Goal: Information Seeking & Learning: Learn about a topic

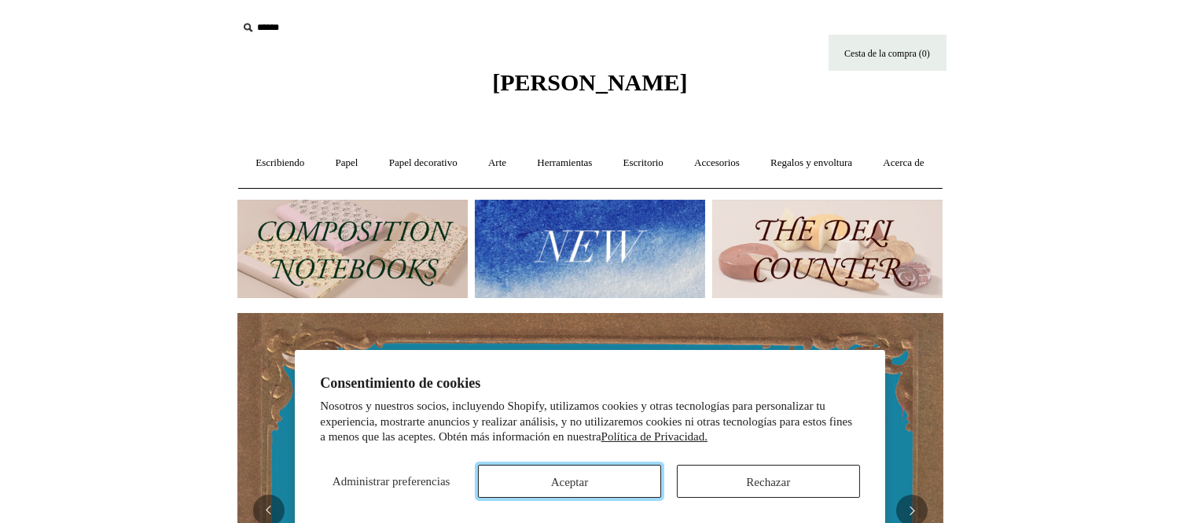
click at [582, 479] on font "Aceptar" at bounding box center [569, 481] width 37 height 13
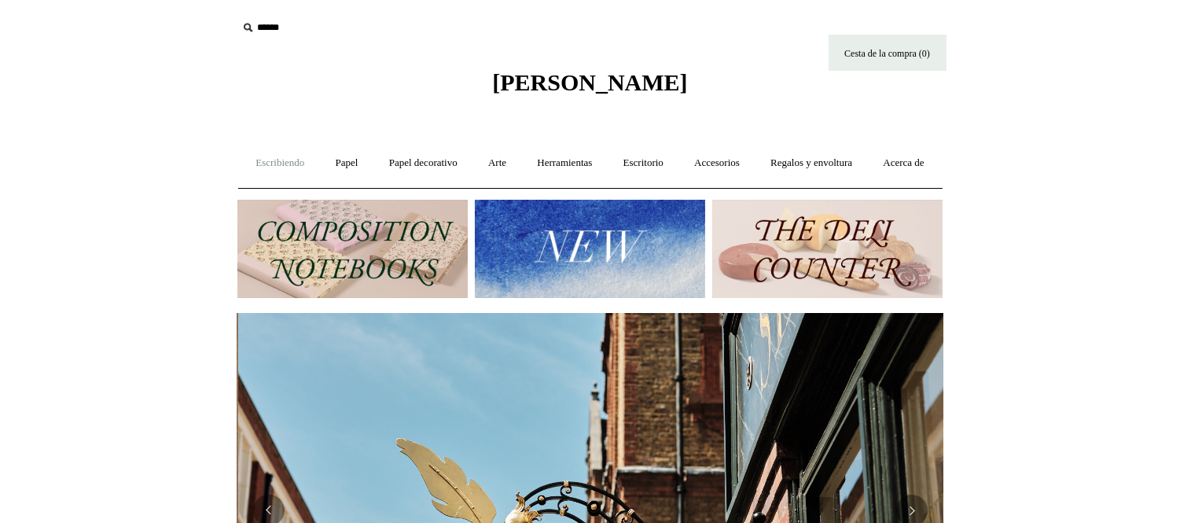
scroll to position [0, 705]
click at [304, 167] on font "Escribiendo" at bounding box center [279, 162] width 49 height 12
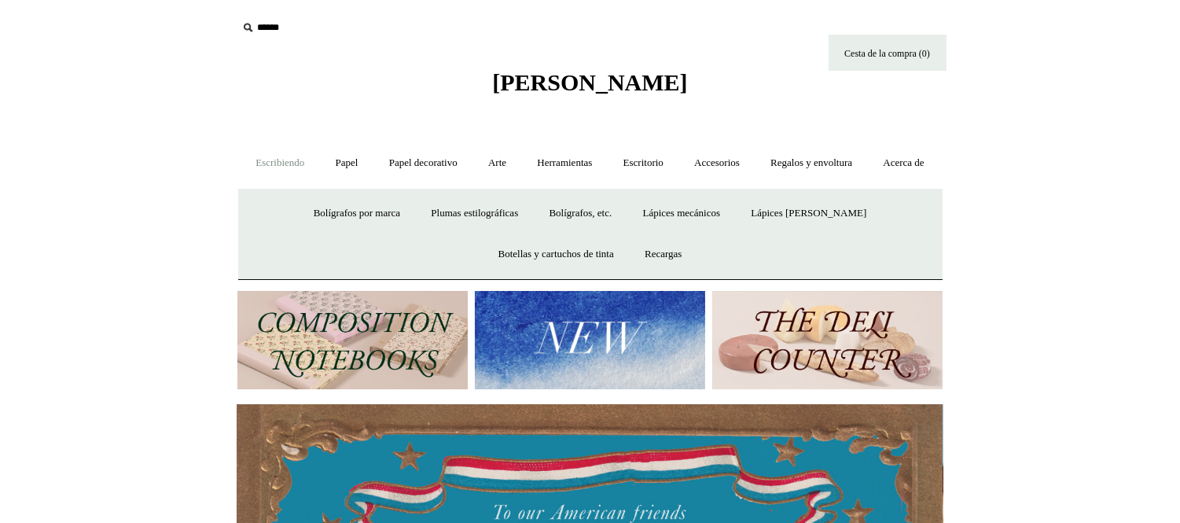
scroll to position [0, 0]
click at [354, 218] on font "Bolígrafos por marca" at bounding box center [357, 213] width 86 height 12
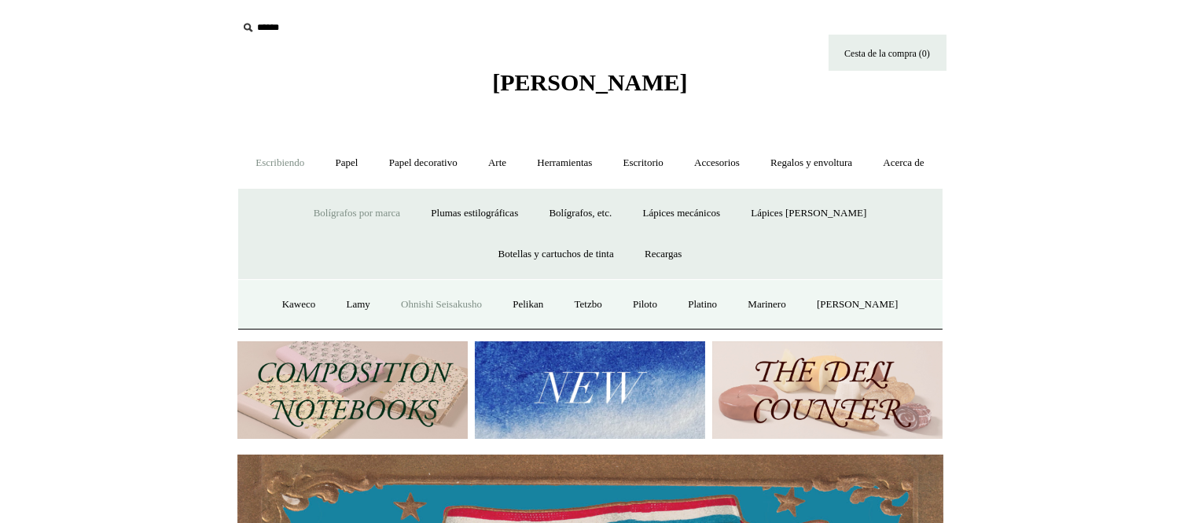
click at [448, 310] on font "Ohnishi Seisakusho" at bounding box center [441, 304] width 81 height 12
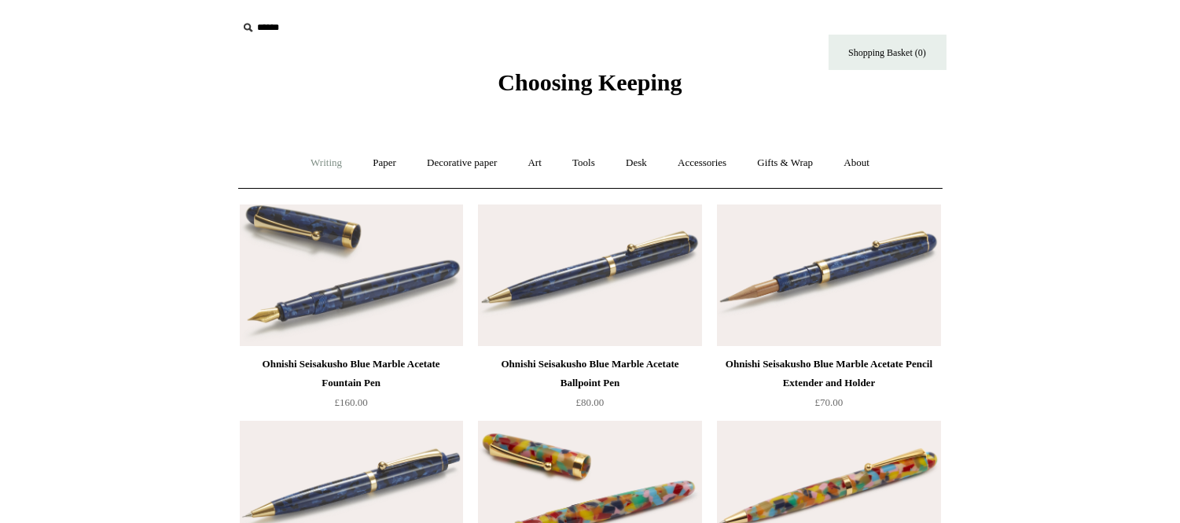
click at [317, 160] on link "Writing +" at bounding box center [326, 163] width 60 height 42
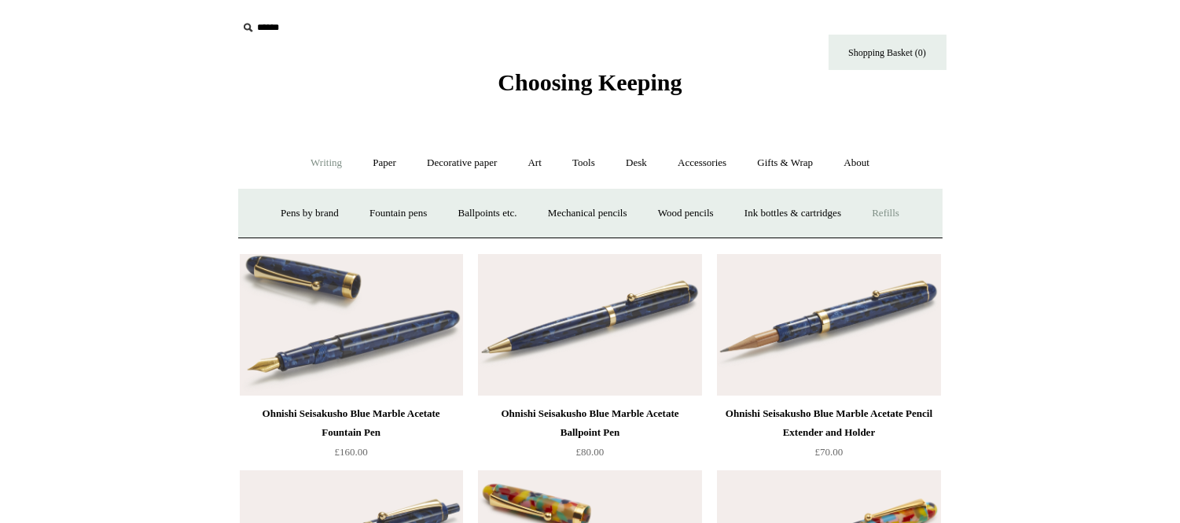
click at [904, 216] on link "Refills +" at bounding box center [885, 214] width 56 height 42
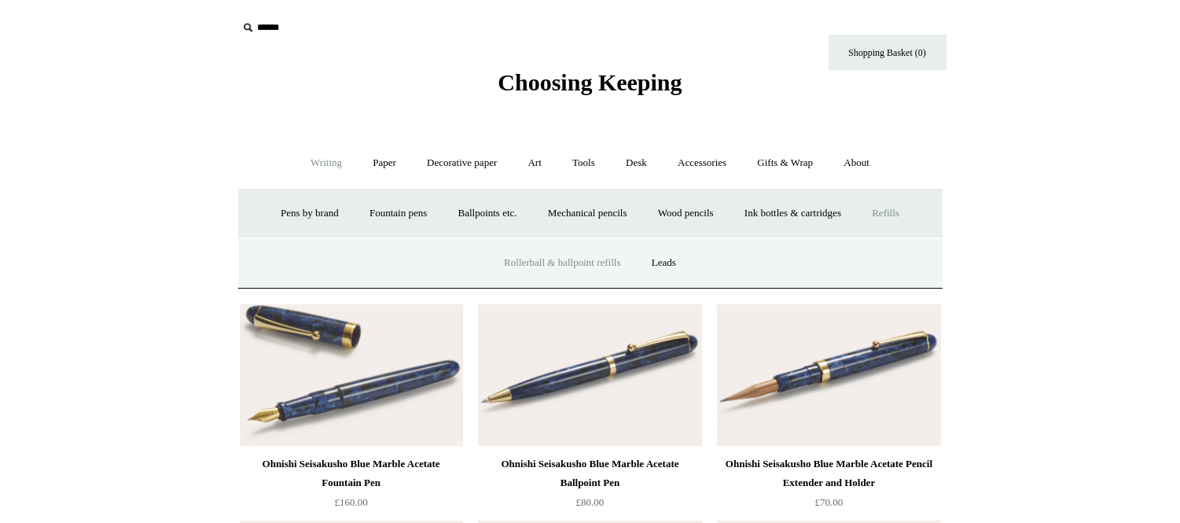
click at [531, 260] on link "Rollerball & ballpoint refills" at bounding box center [562, 263] width 145 height 42
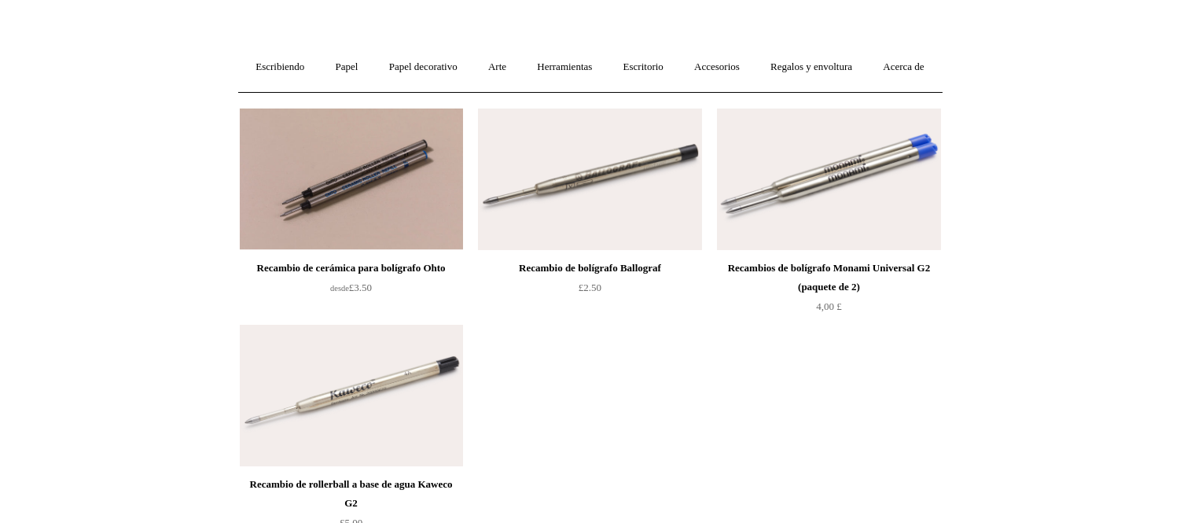
scroll to position [58, 0]
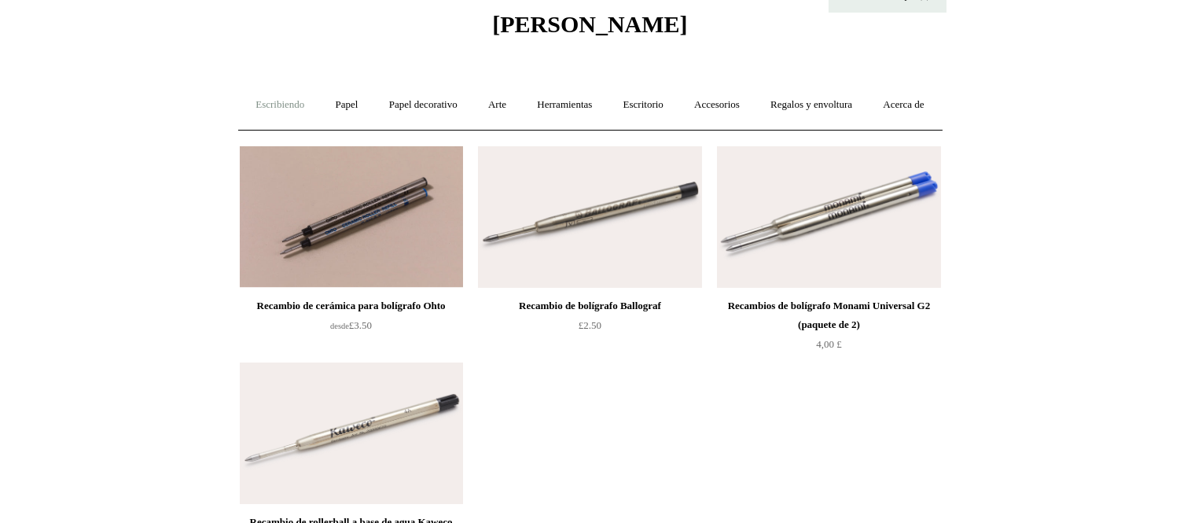
click at [304, 102] on font "Escribiendo" at bounding box center [279, 104] width 49 height 12
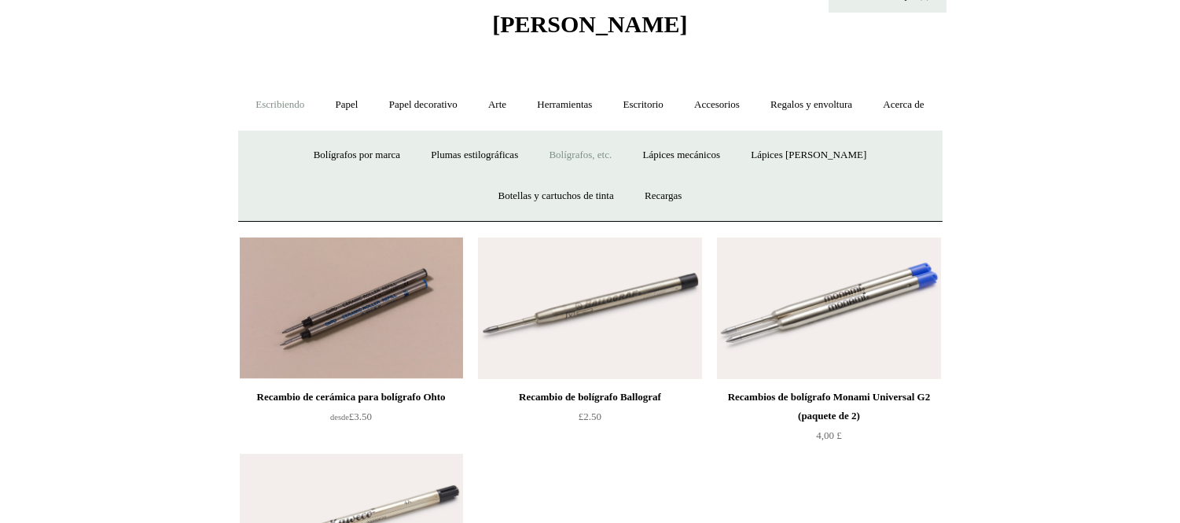
click at [612, 160] on font "Bolígrafos, etc." at bounding box center [580, 155] width 63 height 12
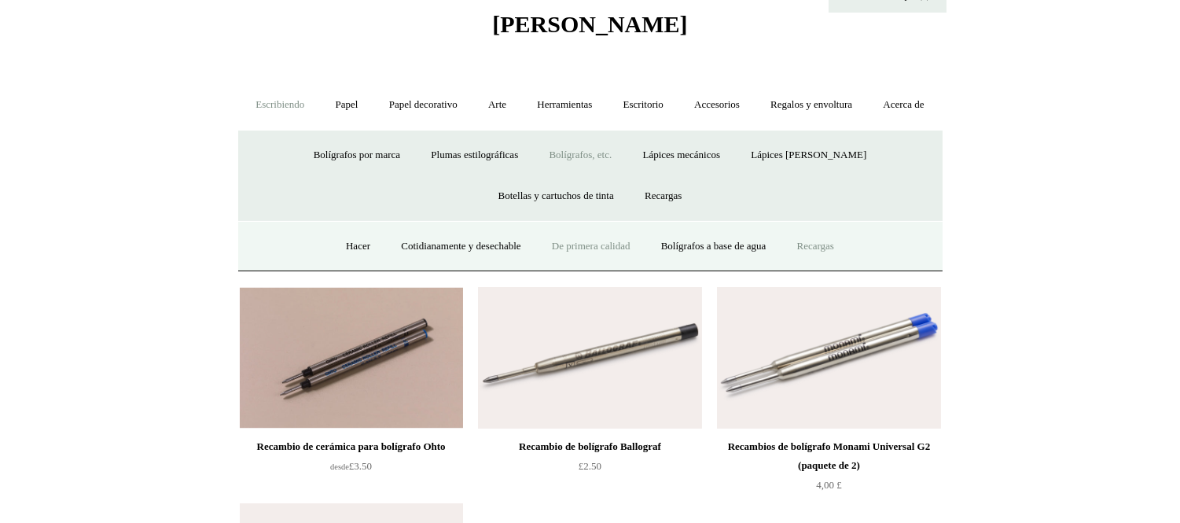
click at [618, 251] on font "De primera calidad" at bounding box center [591, 246] width 79 height 12
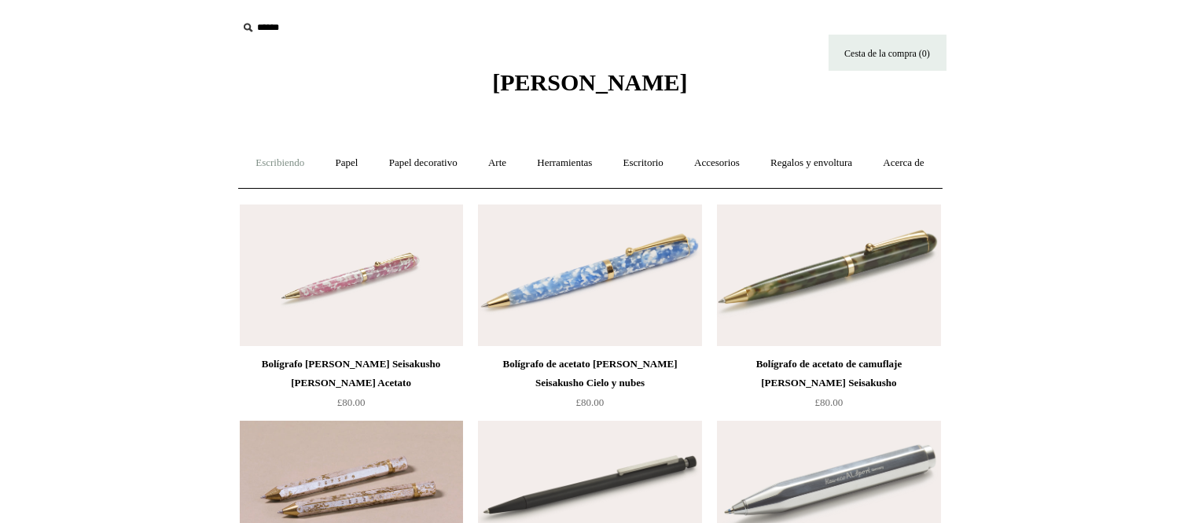
click at [295, 162] on font "Escribiendo" at bounding box center [279, 162] width 49 height 12
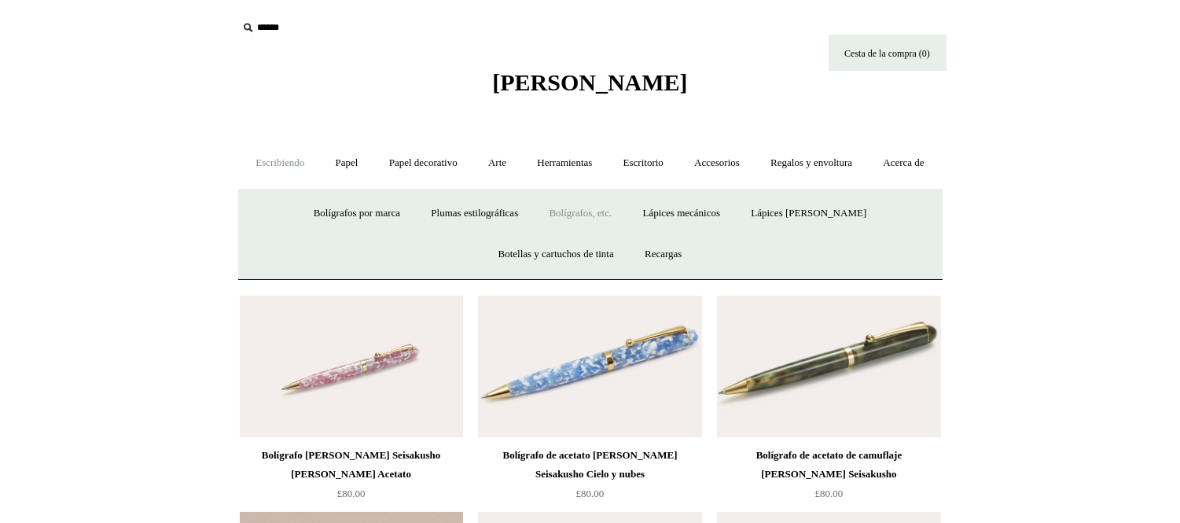
click at [603, 218] on font "Bolígrafos, etc." at bounding box center [580, 213] width 63 height 12
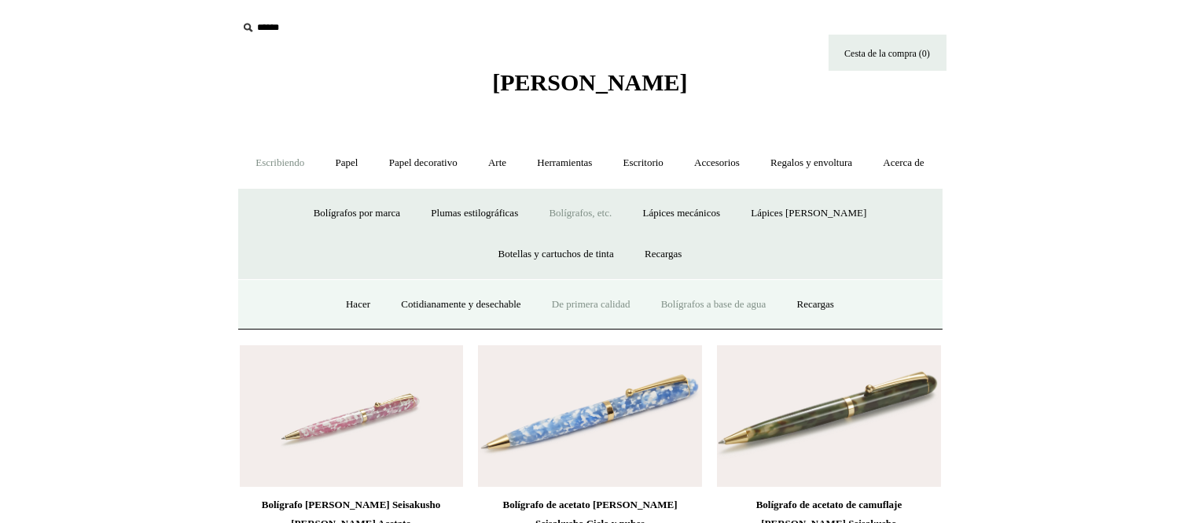
click at [705, 310] on font "Bolígrafos a base de agua" at bounding box center [713, 304] width 105 height 12
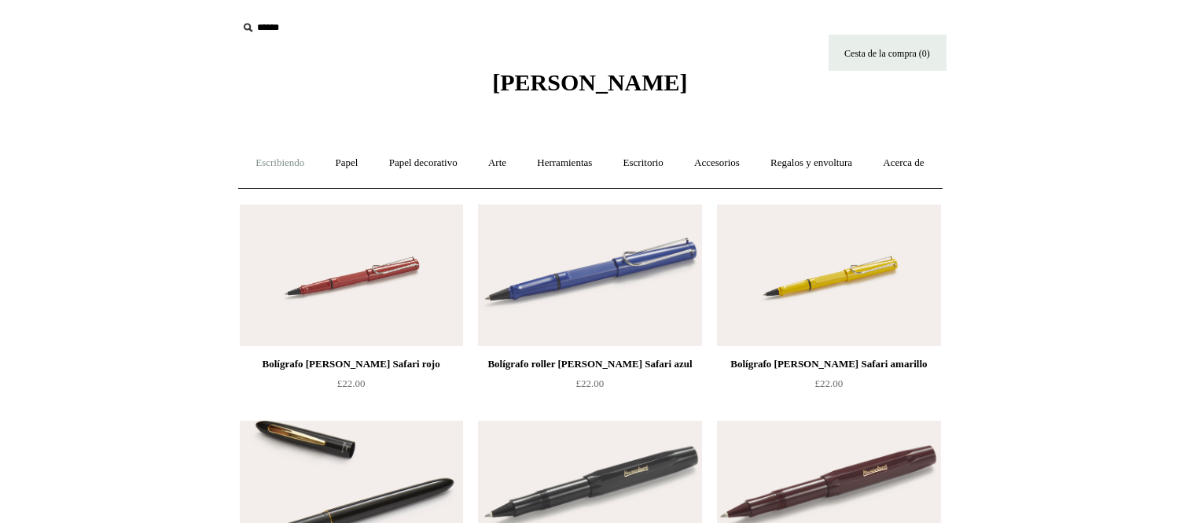
click at [304, 159] on font "Escribiendo" at bounding box center [279, 162] width 49 height 12
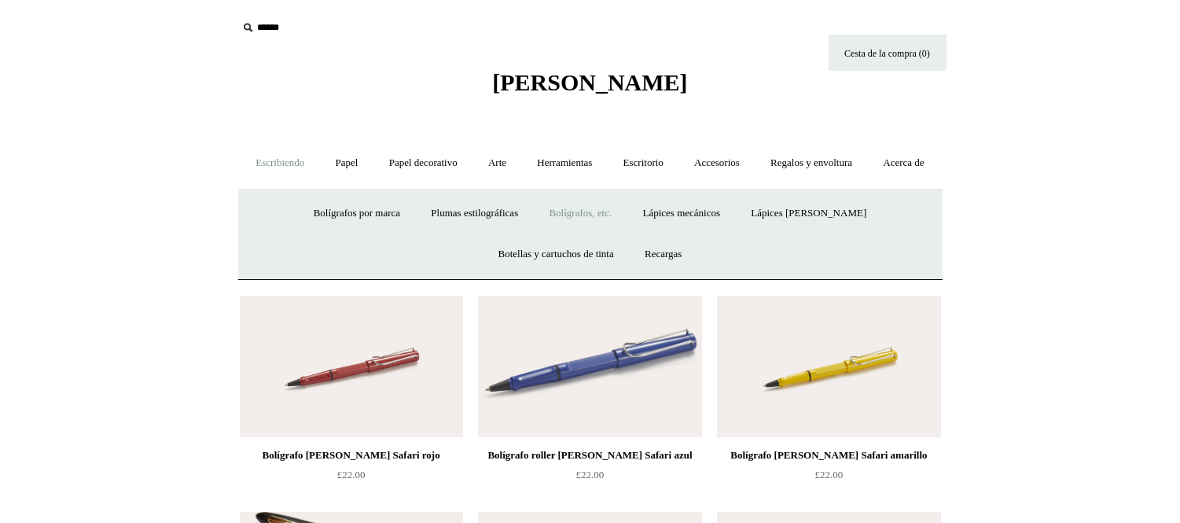
click at [600, 218] on font "Bolígrafos, etc." at bounding box center [580, 213] width 63 height 12
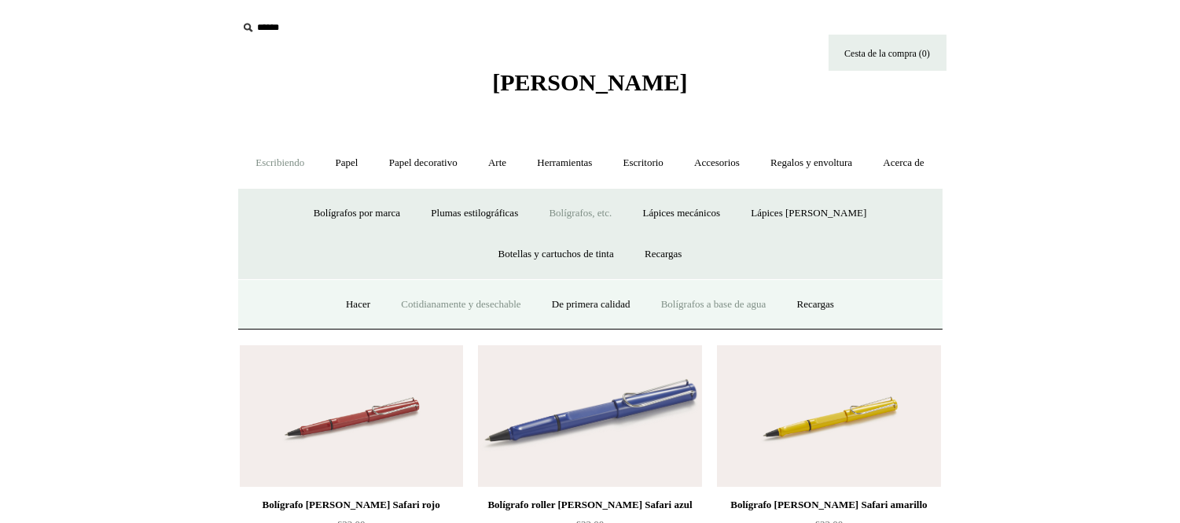
click at [413, 310] on font "Cotidianamente y desechable" at bounding box center [460, 304] width 119 height 12
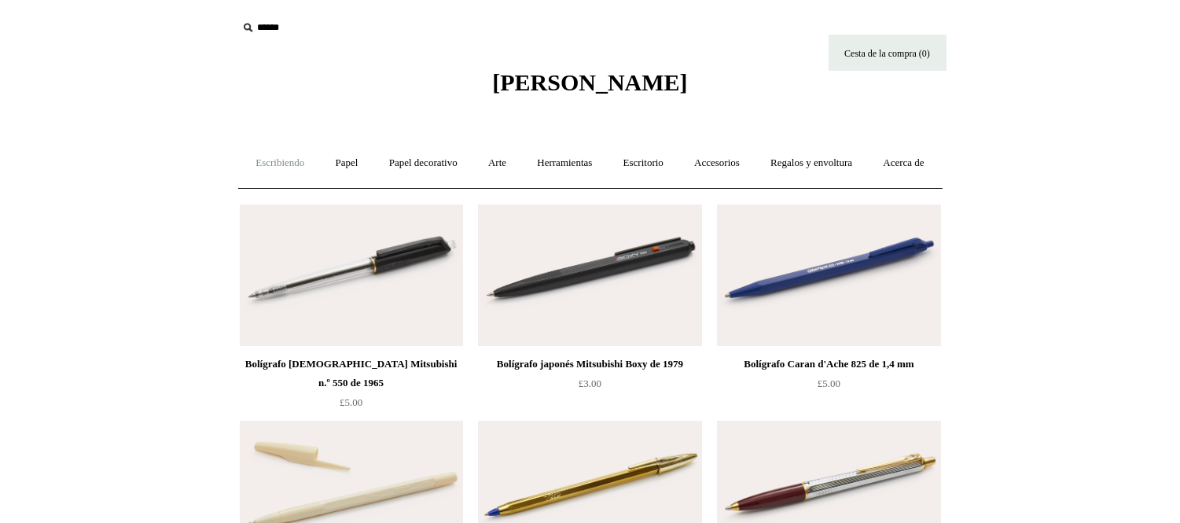
click at [295, 158] on font "Escribiendo" at bounding box center [279, 162] width 49 height 12
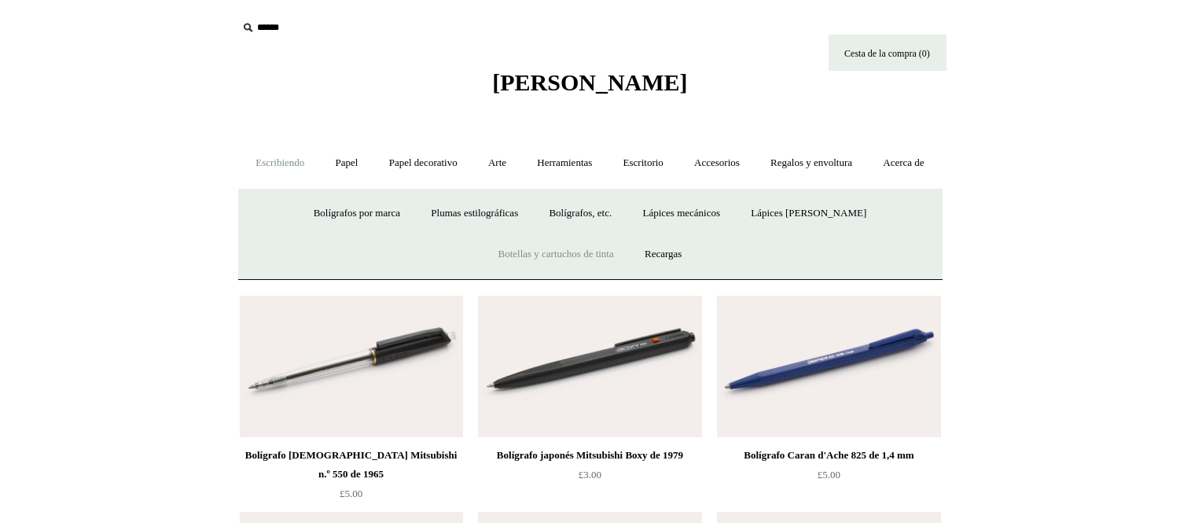
click at [553, 259] on font "Botellas y cartuchos de tinta" at bounding box center [556, 254] width 116 height 12
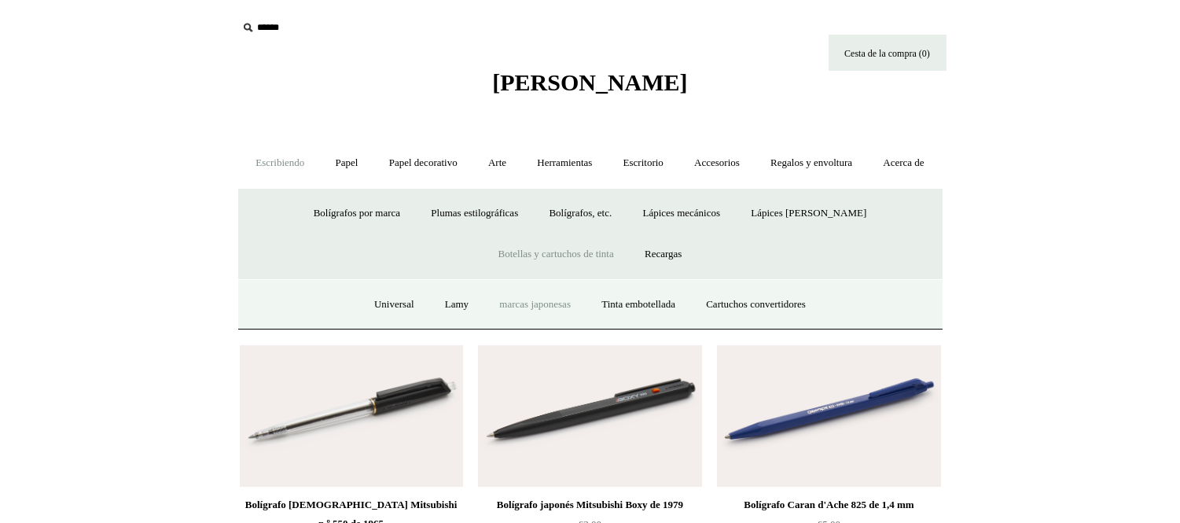
click at [535, 310] on font "marcas japonesas" at bounding box center [535, 304] width 72 height 12
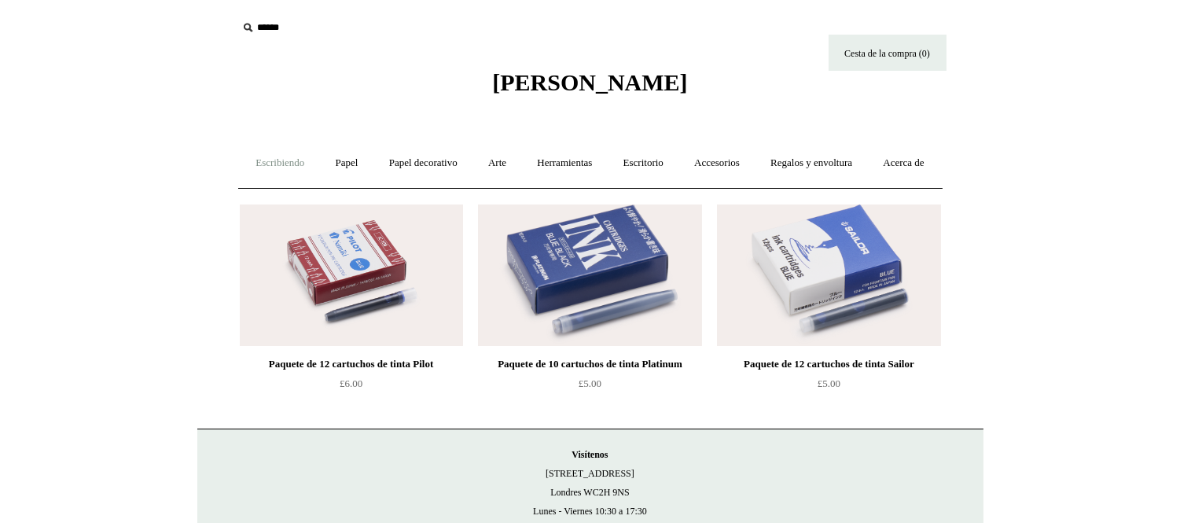
click at [310, 155] on link "Escribiendo +" at bounding box center [279, 163] width 77 height 42
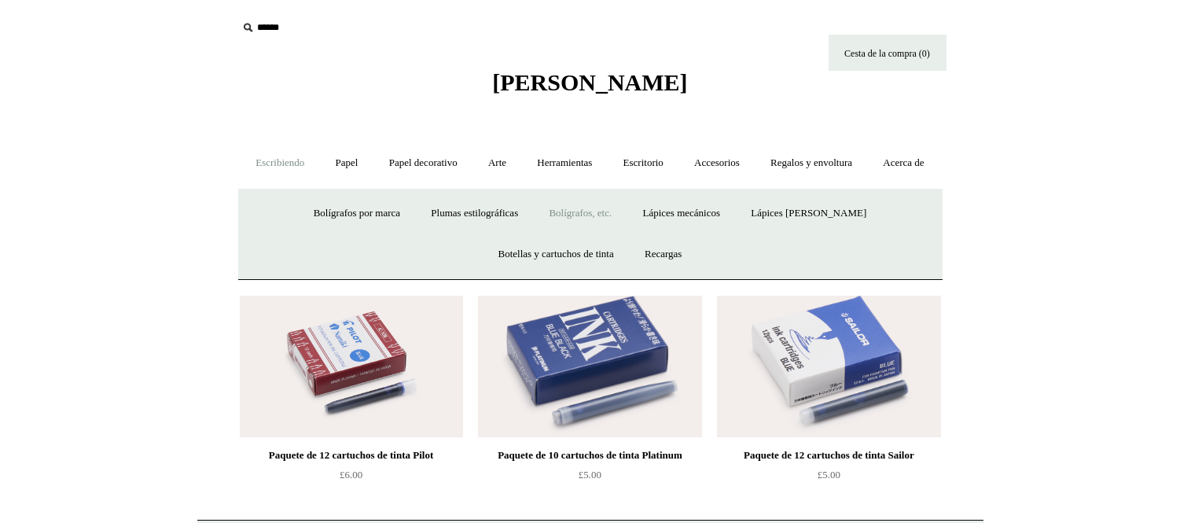
click at [608, 218] on font "Bolígrafos, etc." at bounding box center [580, 213] width 63 height 12
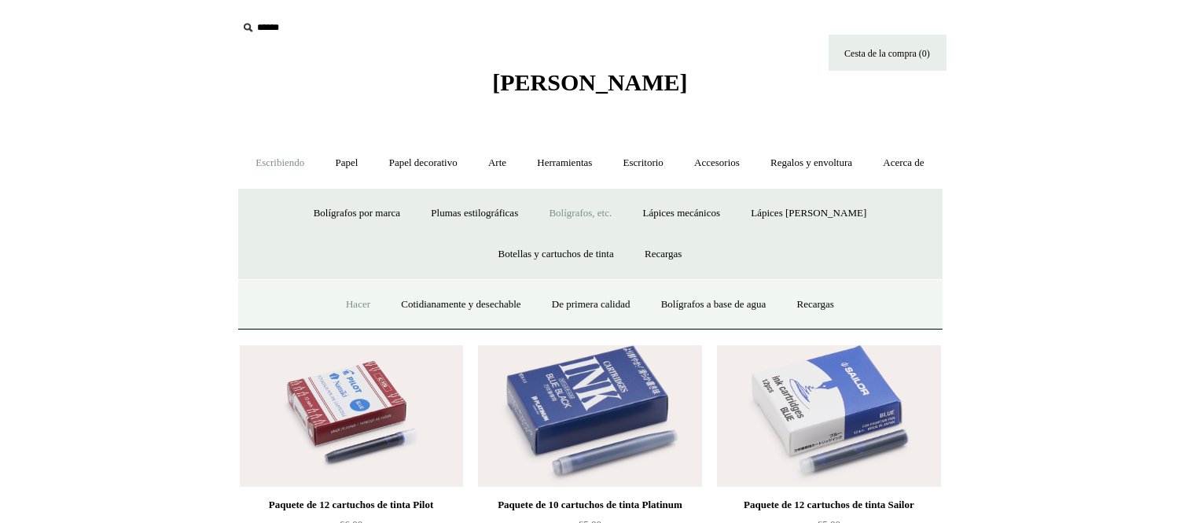
click at [346, 310] on font "Hacer" at bounding box center [358, 304] width 24 height 12
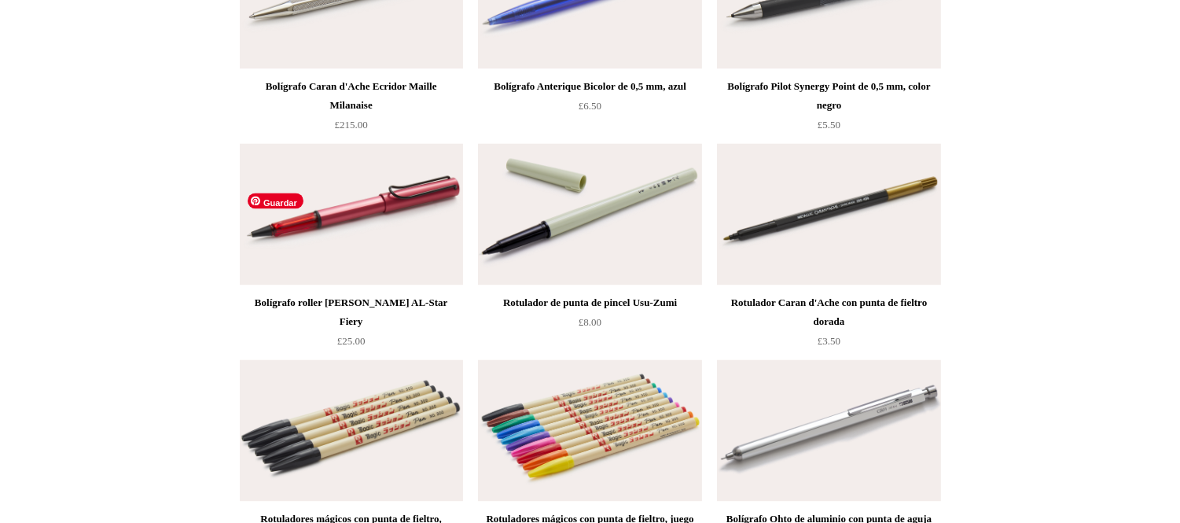
scroll to position [5909, 0]
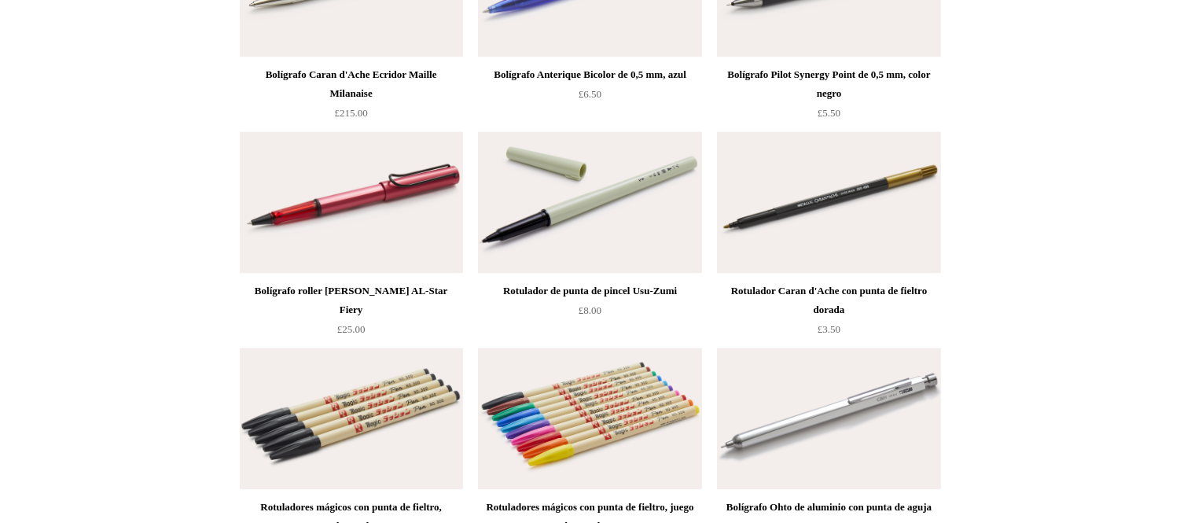
click at [630, 296] on font "Rotulador de punta de pincel Usu-Zumi" at bounding box center [590, 291] width 174 height 12
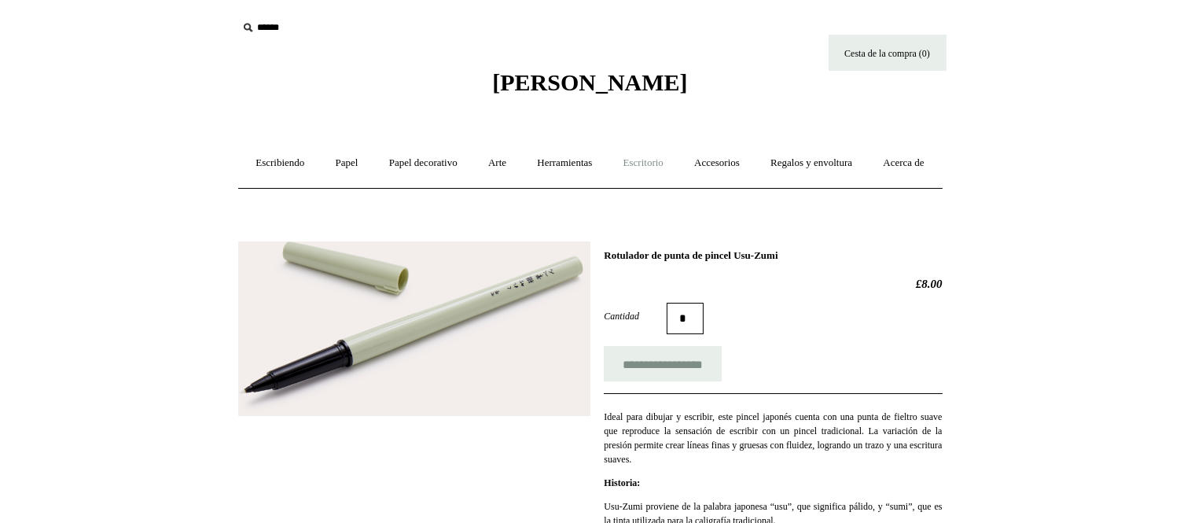
click at [663, 162] on font "Escritorio" at bounding box center [643, 162] width 40 height 12
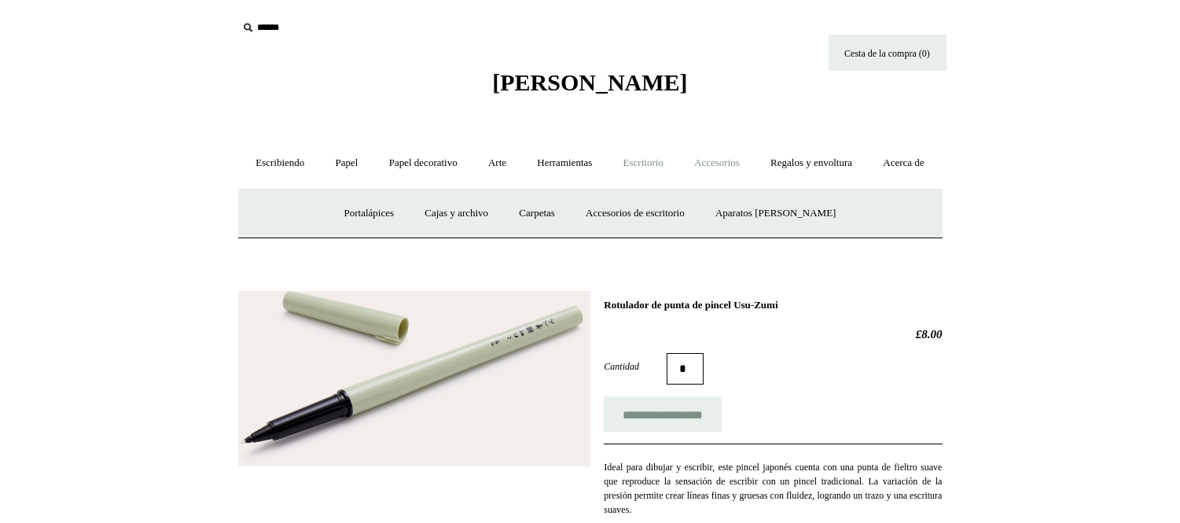
click at [740, 163] on font "Accesorios" at bounding box center [717, 162] width 46 height 12
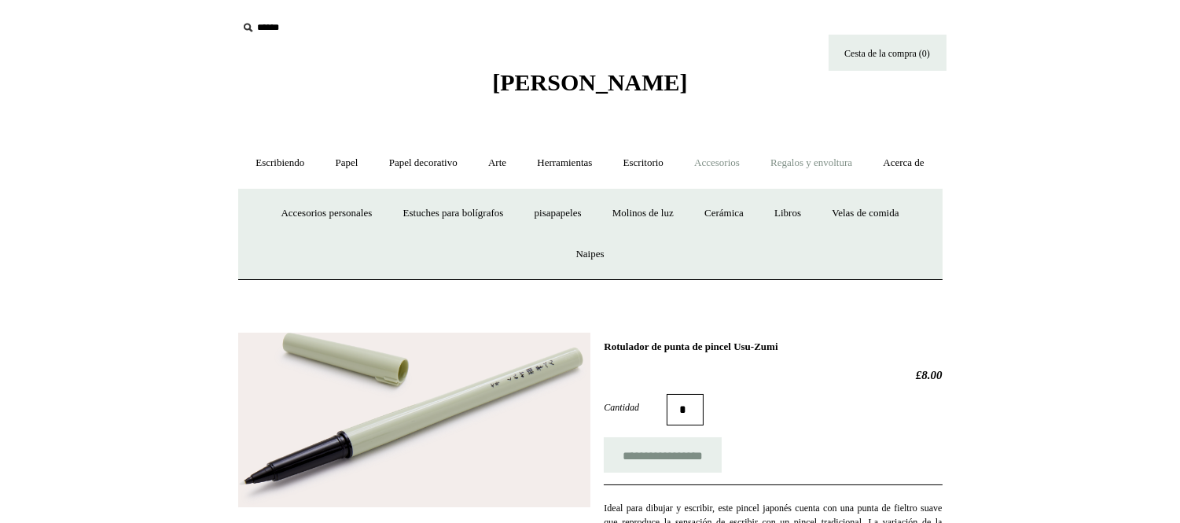
click at [849, 165] on font "Regalos y envoltura" at bounding box center [811, 162] width 82 height 12
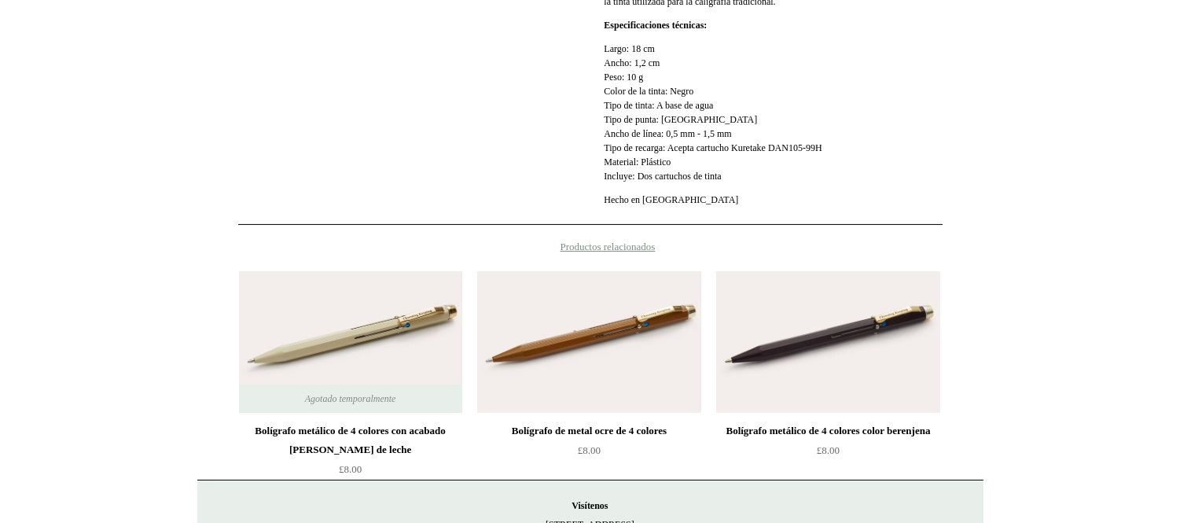
scroll to position [611, 0]
